Goal: Check status: Check status

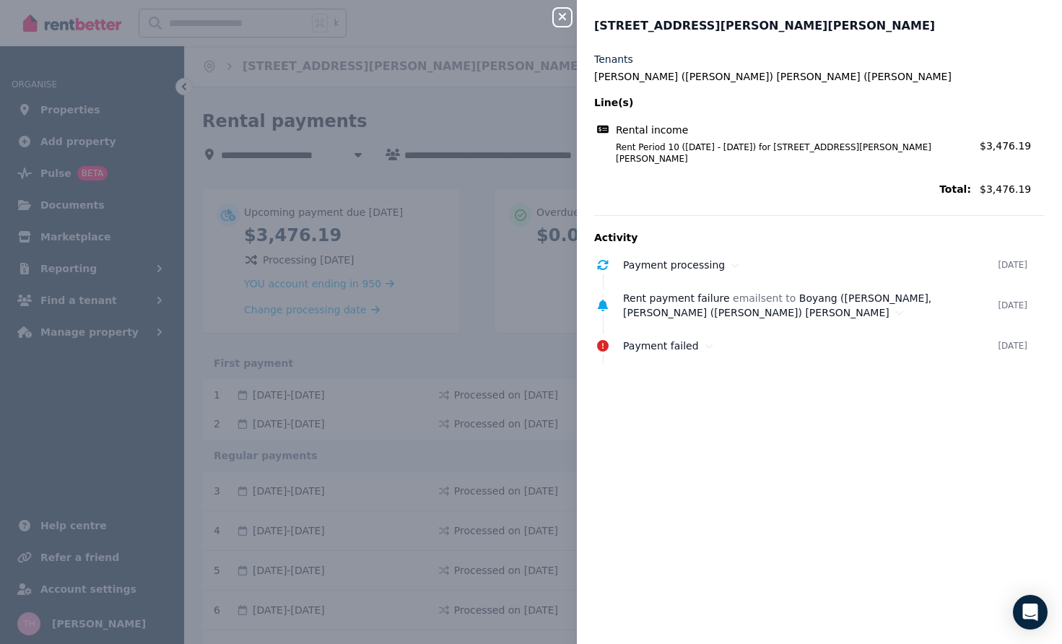
scroll to position [358, 0]
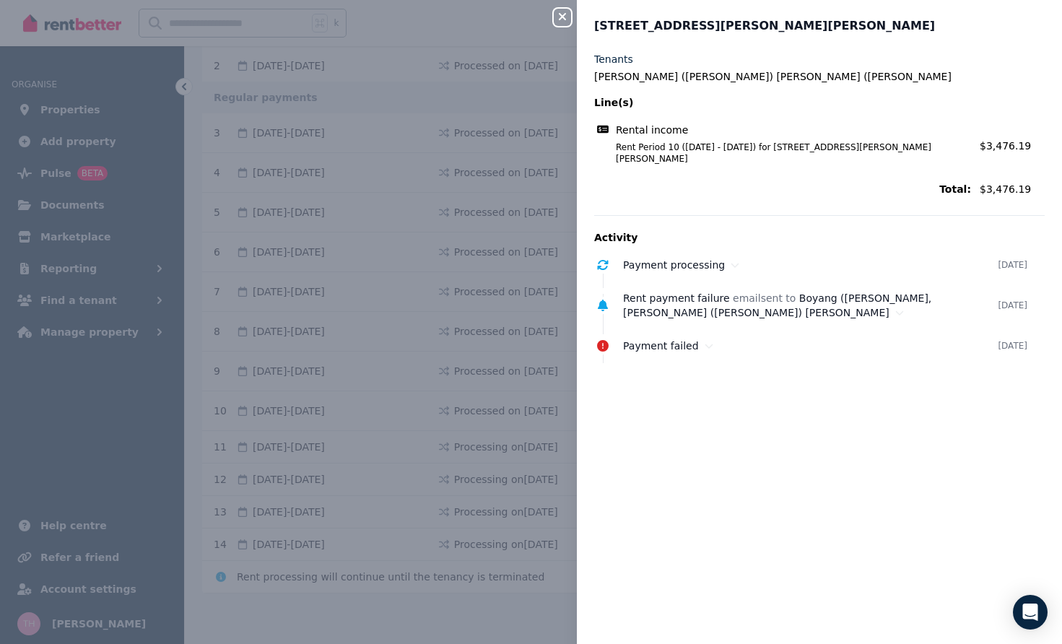
click at [815, 451] on div "Tenants [PERSON_NAME] ([PERSON_NAME]) [PERSON_NAME] ([PERSON_NAME]) Li Line(s) …" at bounding box center [819, 339] width 485 height 575
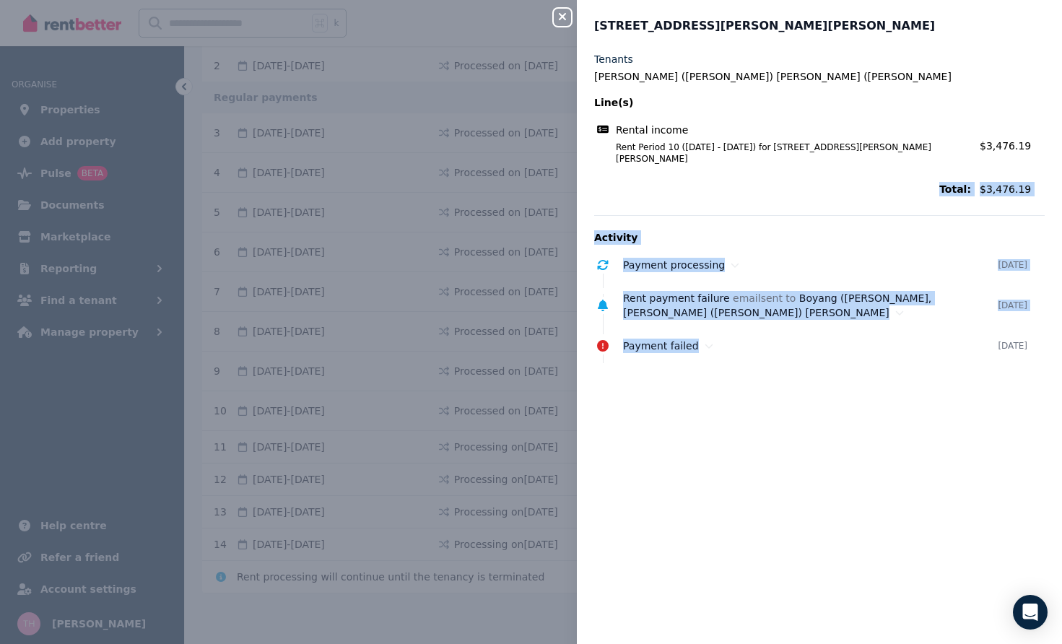
drag, startPoint x: 808, startPoint y: 449, endPoint x: 552, endPoint y: 157, distance: 388.5
click at [552, 157] on div "Close panel [STREET_ADDRESS][PERSON_NAME][PERSON_NAME][PERSON_NAME][PERSON_NAME…" at bounding box center [531, 322] width 1062 height 644
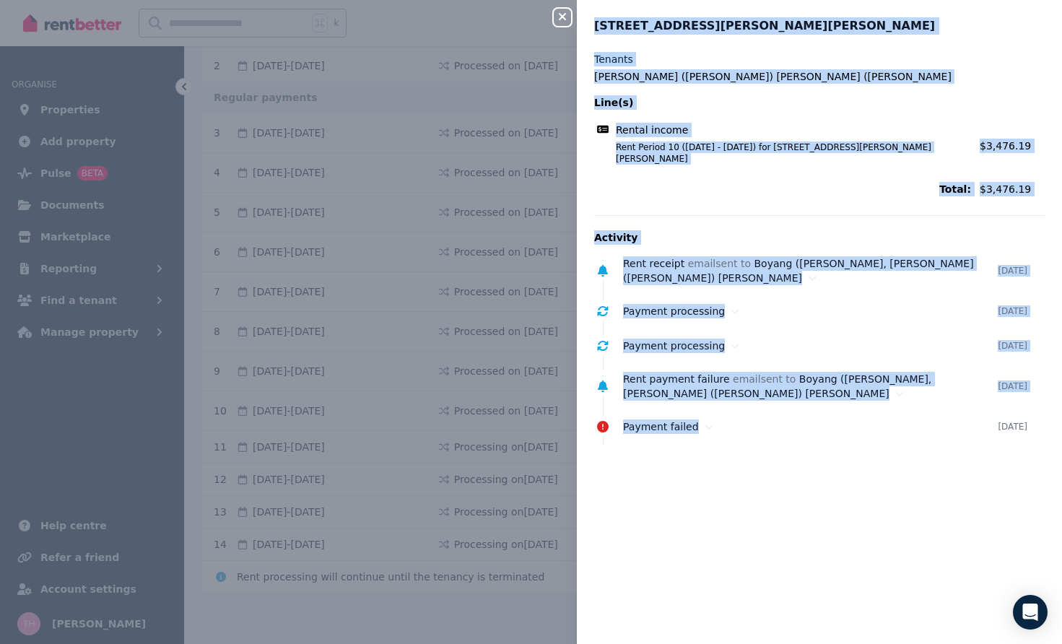
click at [555, 23] on button "Close panel" at bounding box center [562, 17] width 17 height 17
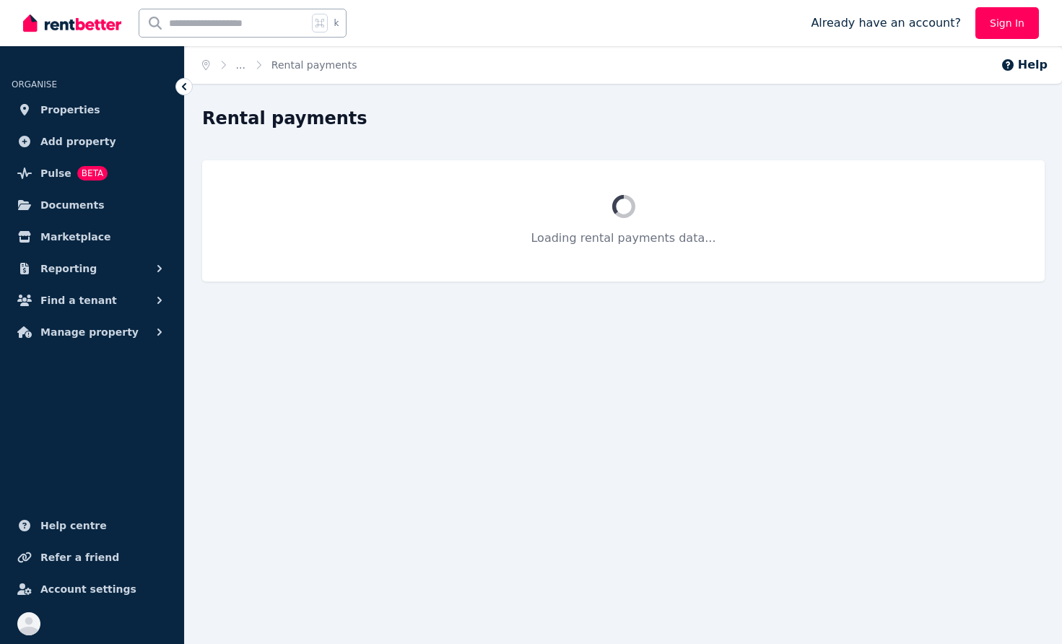
click at [724, 410] on div "Home ... Rental payments Help Rental payments Loading rental payments data..." at bounding box center [531, 322] width 1062 height 644
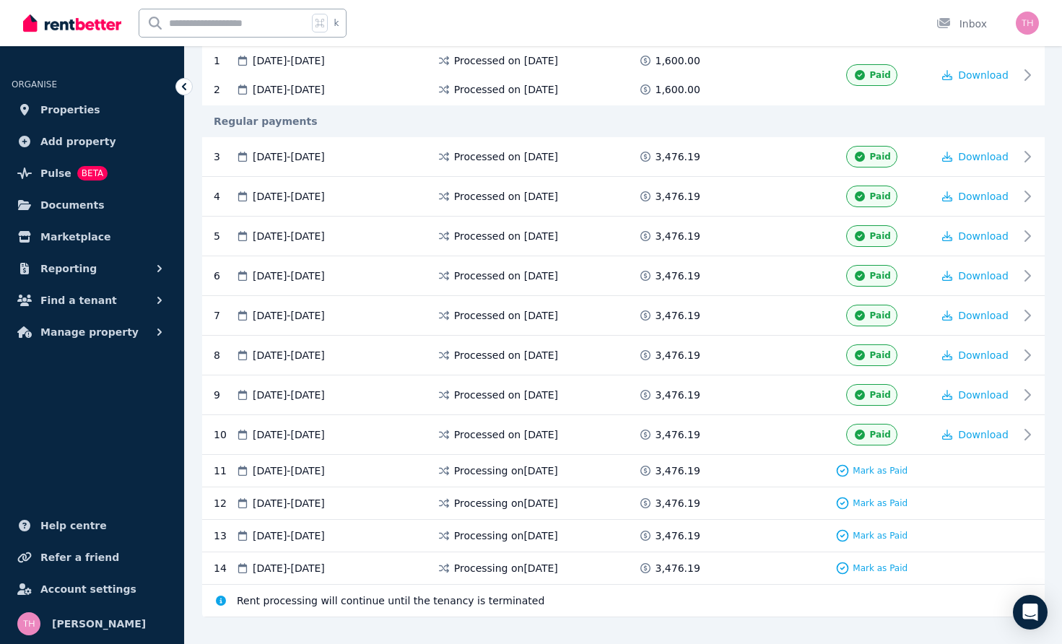
scroll to position [355, 0]
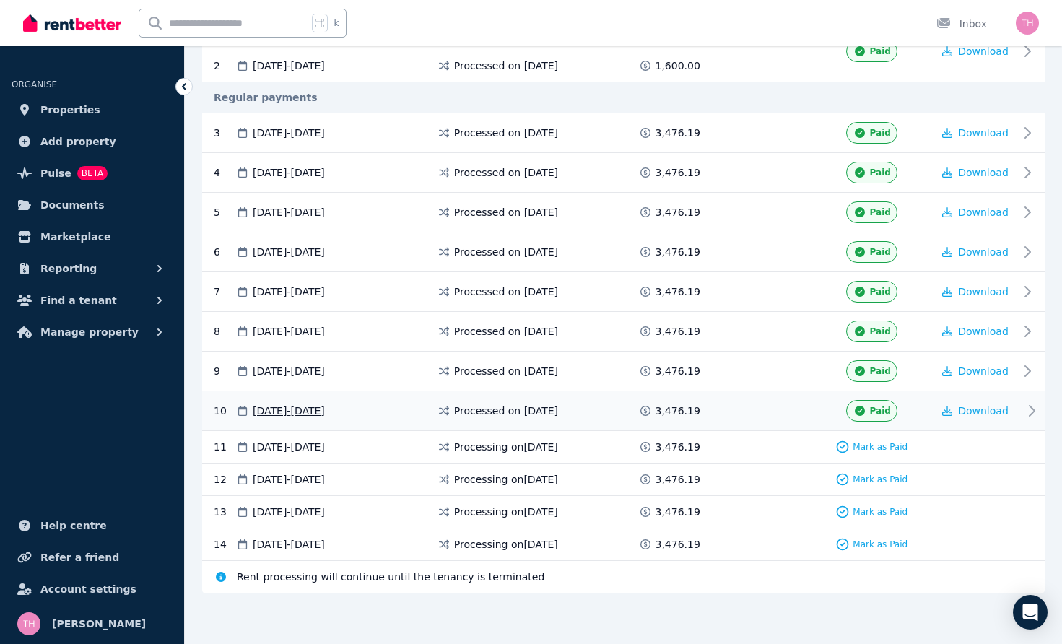
click at [886, 410] on span "Paid" at bounding box center [880, 411] width 21 height 12
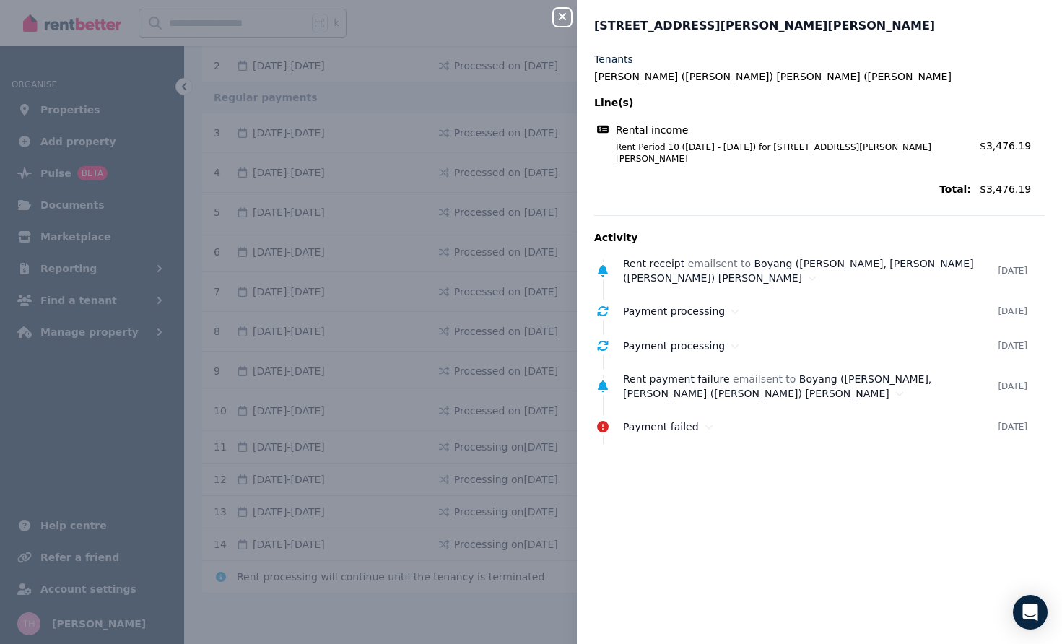
click at [567, 19] on icon "button" at bounding box center [562, 17] width 17 height 12
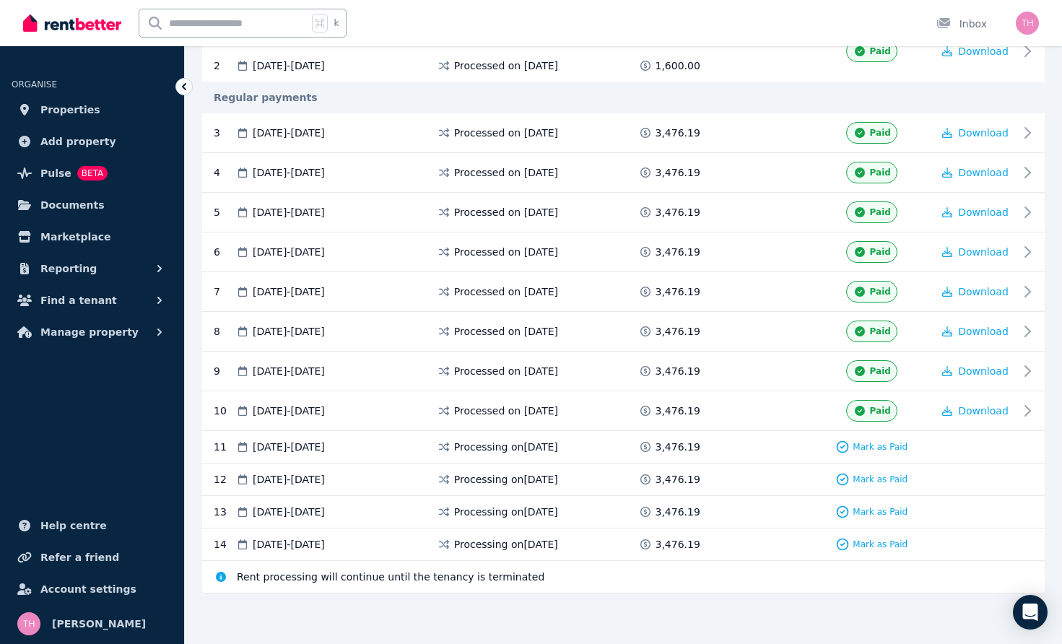
click at [567, 19] on div "k Inbox" at bounding box center [506, 23] width 967 height 46
drag, startPoint x: 567, startPoint y: 19, endPoint x: 569, endPoint y: 11, distance: 8.2
click at [567, 11] on div "k Inbox" at bounding box center [506, 23] width 967 height 46
